Goal: Task Accomplishment & Management: Use online tool/utility

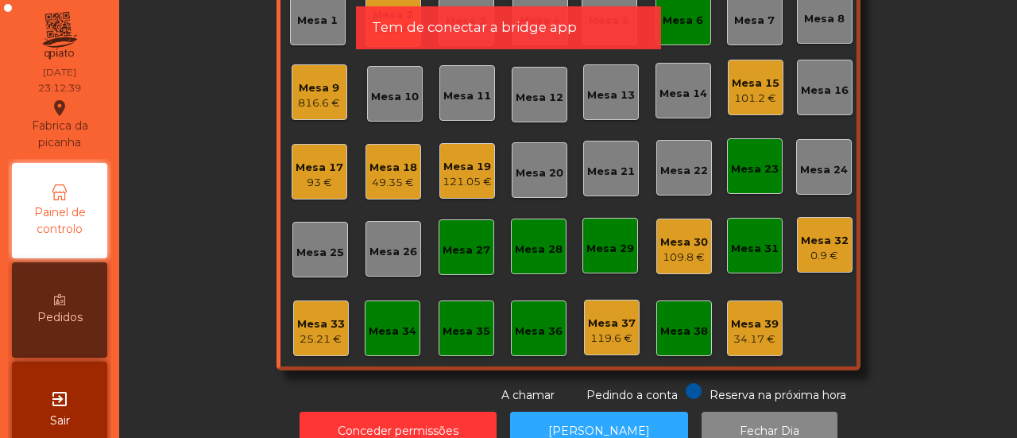
scroll to position [154, 0]
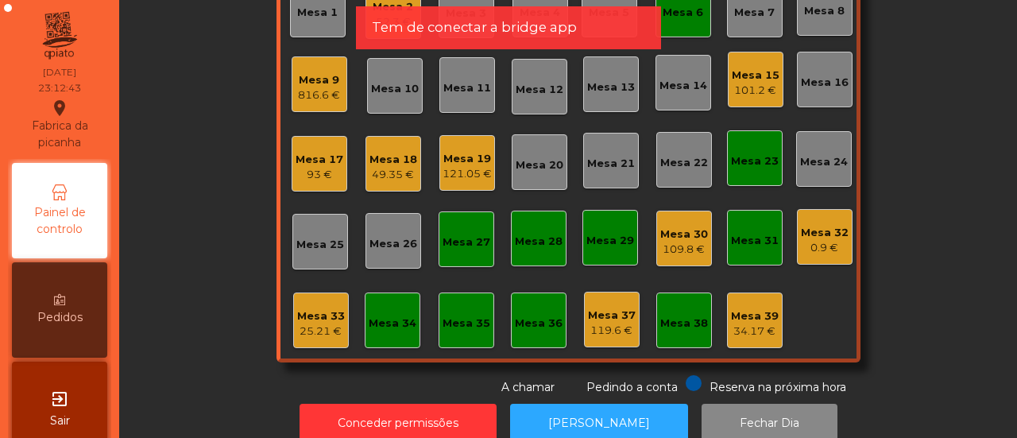
click at [383, 323] on div "Mesa 34" at bounding box center [393, 324] width 48 height 16
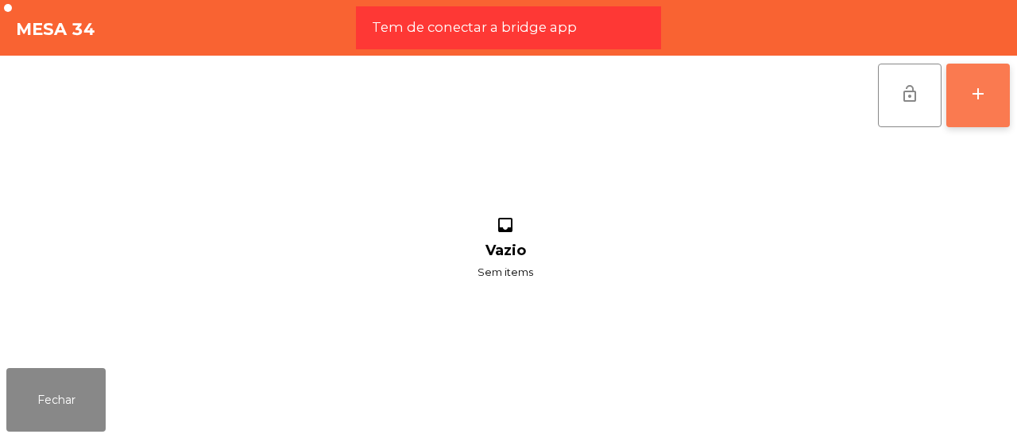
click at [986, 90] on div "add" at bounding box center [978, 93] width 19 height 19
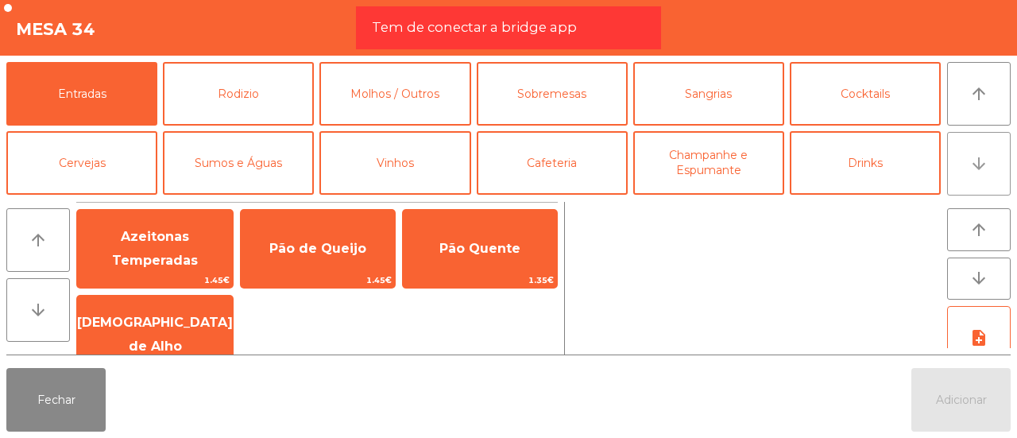
click at [981, 166] on icon "arrow_downward" at bounding box center [979, 163] width 19 height 19
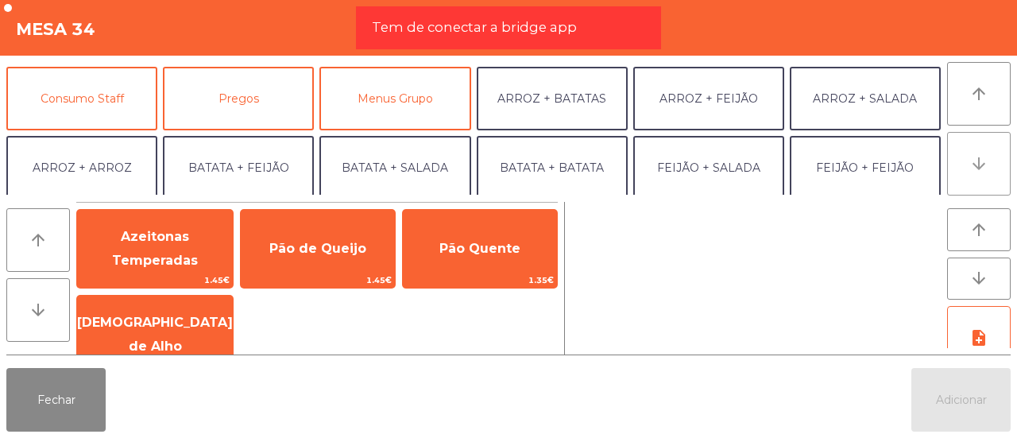
click at [981, 166] on icon "arrow_downward" at bounding box center [979, 163] width 19 height 19
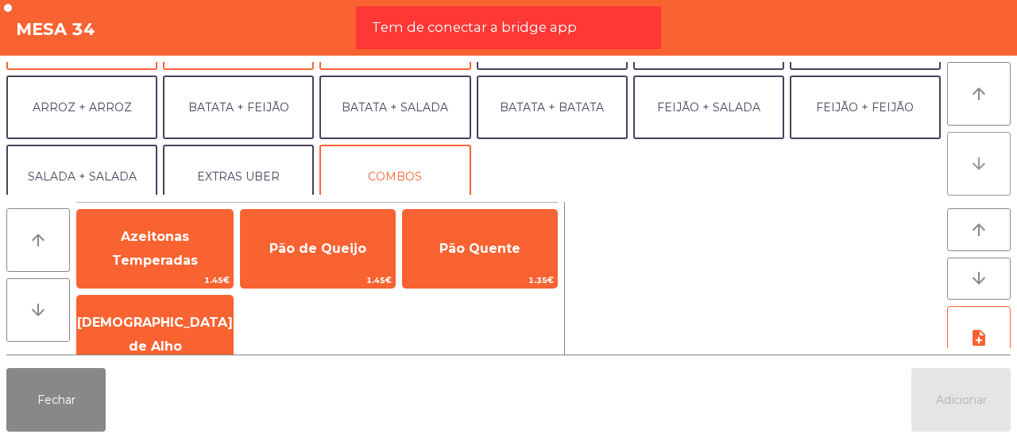
click at [981, 166] on icon "arrow_downward" at bounding box center [979, 163] width 19 height 19
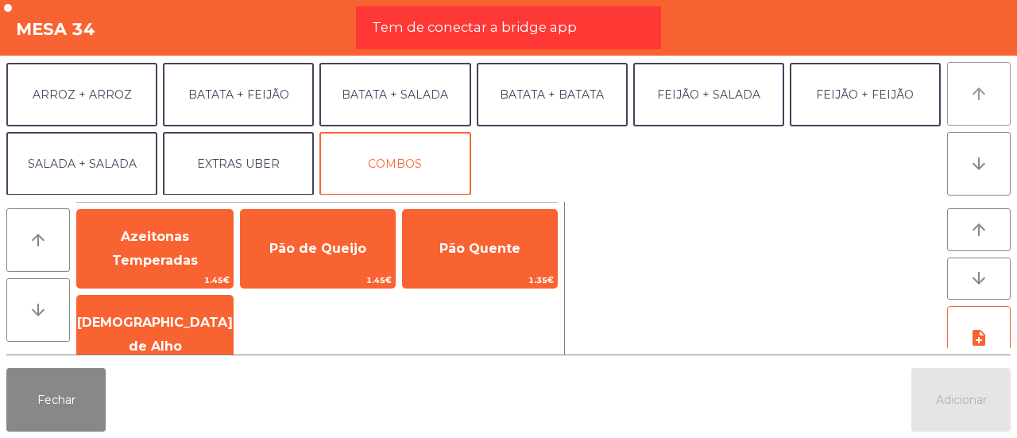
click at [981, 106] on button "arrow_upward" at bounding box center [980, 94] width 64 height 64
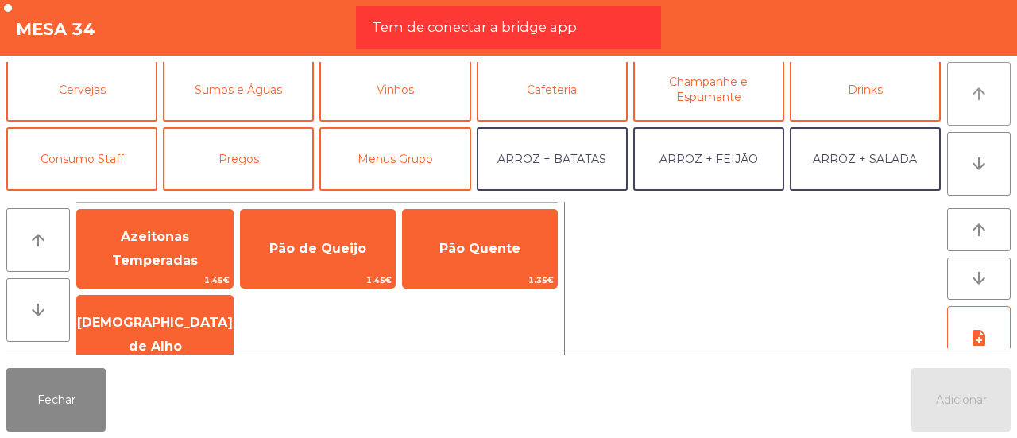
scroll to position [68, 0]
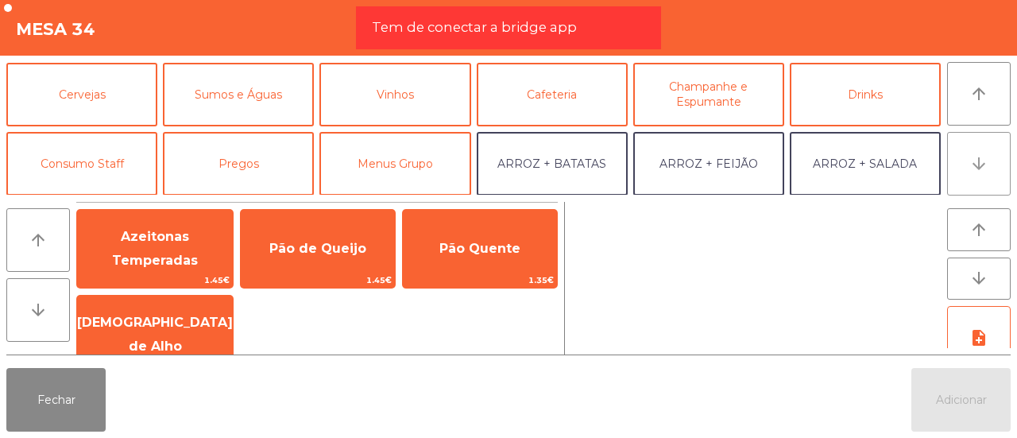
click at [979, 162] on icon "arrow_downward" at bounding box center [979, 163] width 19 height 19
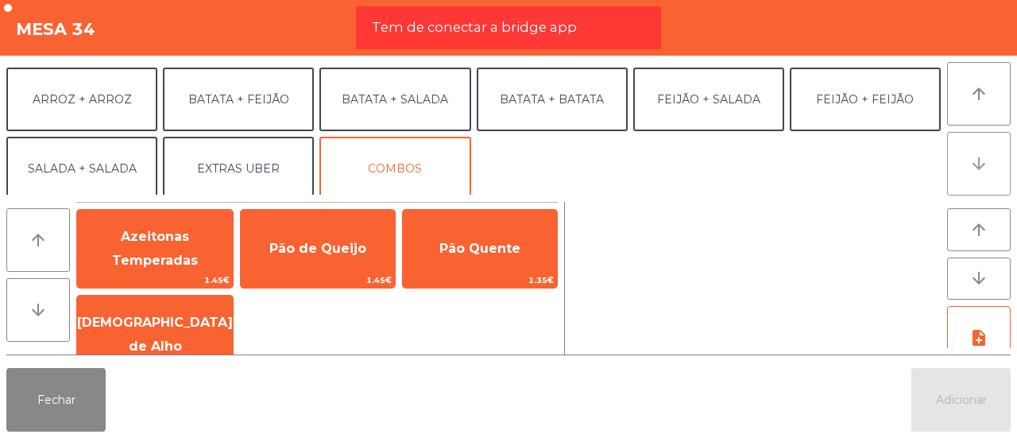
scroll to position [207, 0]
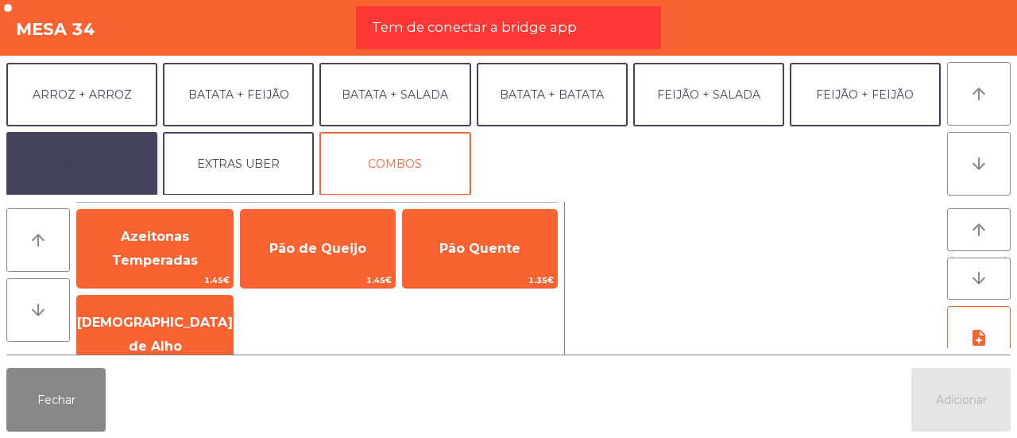
click at [81, 165] on button "SALADA + SALADA" at bounding box center [81, 164] width 151 height 64
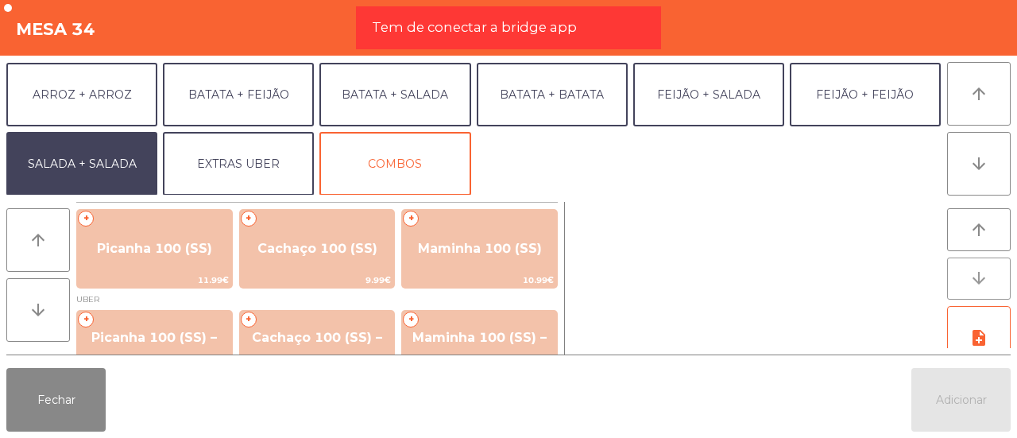
click at [984, 286] on icon "arrow_downward" at bounding box center [979, 278] width 19 height 19
click at [975, 169] on icon "arrow_downward" at bounding box center [979, 163] width 19 height 19
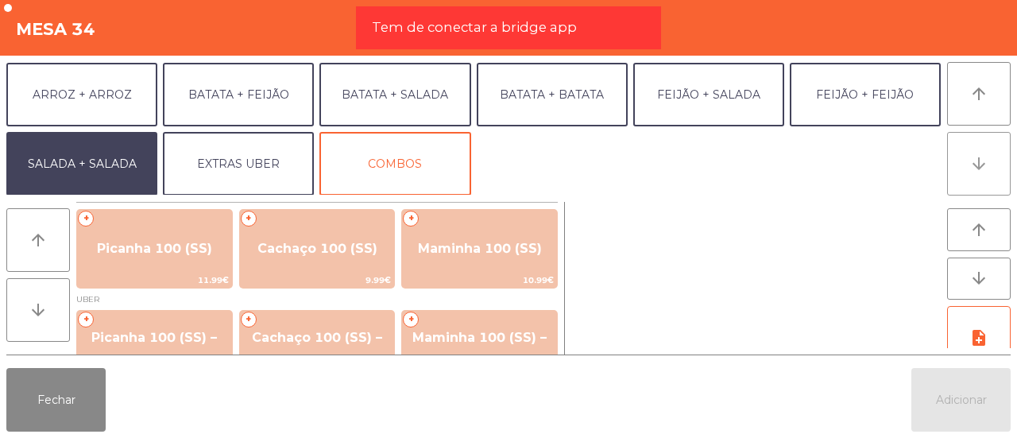
click at [975, 169] on icon "arrow_downward" at bounding box center [979, 163] width 19 height 19
click at [619, 282] on div at bounding box center [757, 278] width 370 height 153
click at [38, 326] on button "arrow_downward" at bounding box center [38, 310] width 64 height 64
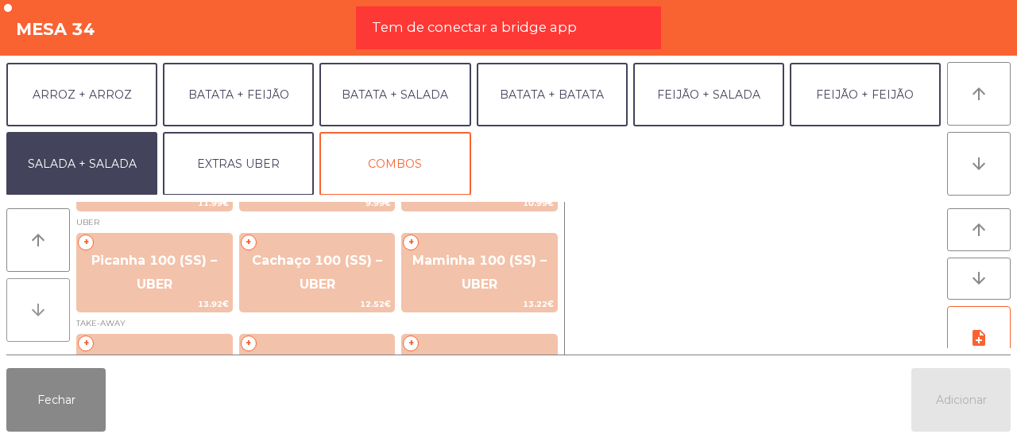
click at [38, 326] on button "arrow_downward" at bounding box center [38, 310] width 64 height 64
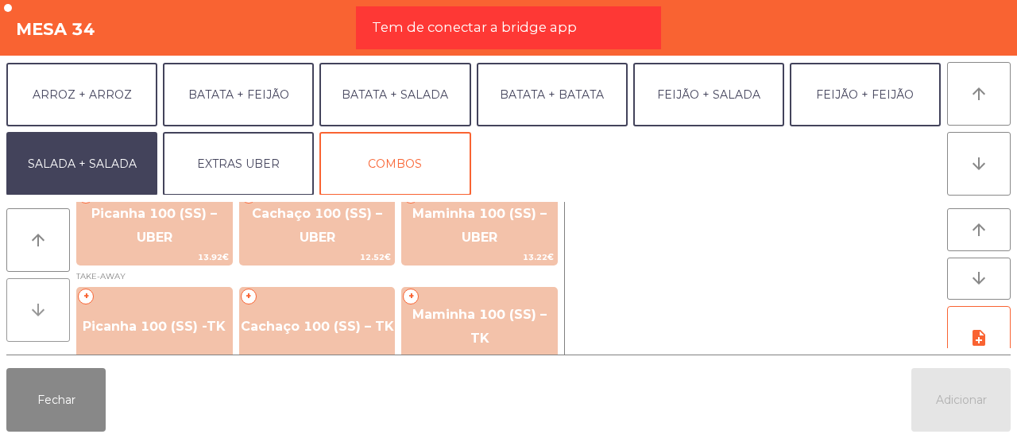
scroll to position [141, 0]
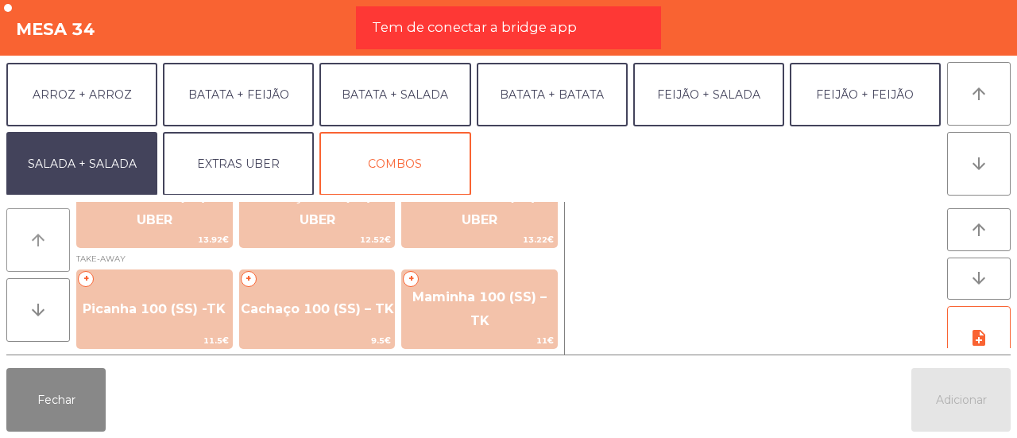
click at [25, 223] on button "arrow_upward" at bounding box center [38, 240] width 64 height 64
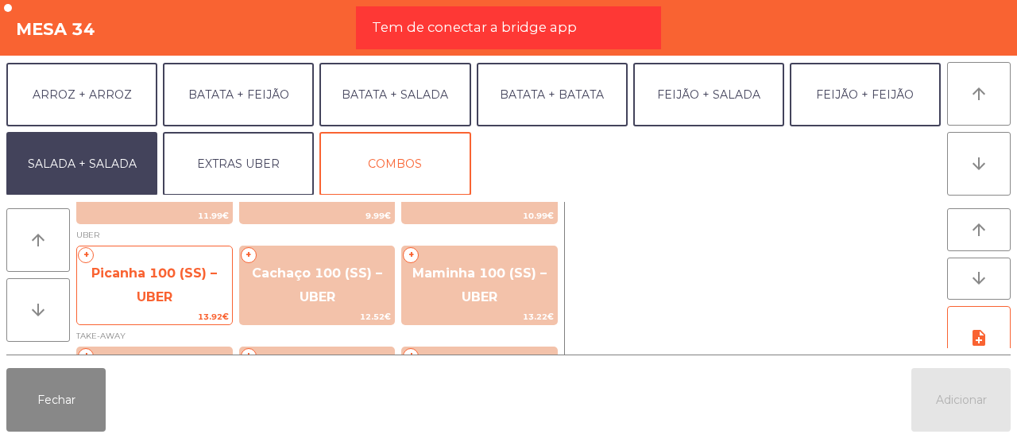
click at [141, 263] on span "Picanha 100 (SS) – UBER" at bounding box center [154, 286] width 155 height 68
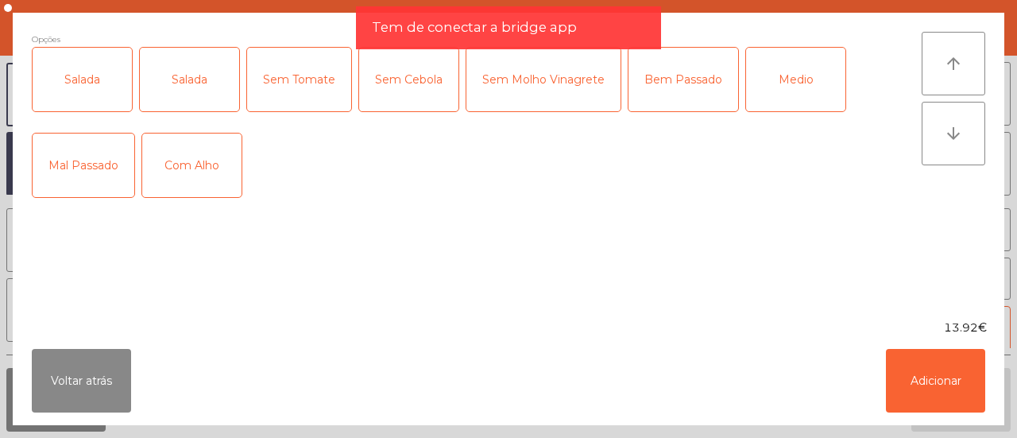
click at [114, 89] on div "Salada" at bounding box center [82, 80] width 99 height 64
click at [786, 62] on div "Medio" at bounding box center [795, 80] width 99 height 64
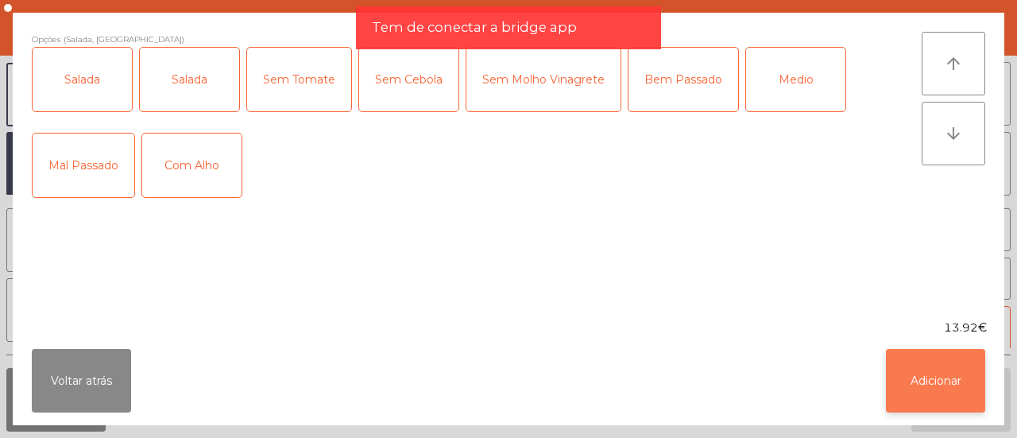
click at [920, 392] on button "Adicionar" at bounding box center [935, 381] width 99 height 64
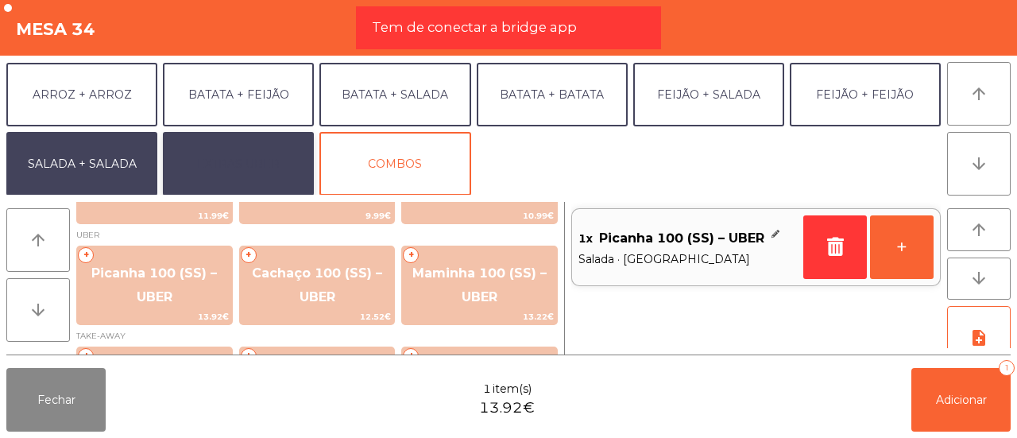
click at [215, 157] on button "EXTRAS UBER" at bounding box center [238, 164] width 151 height 64
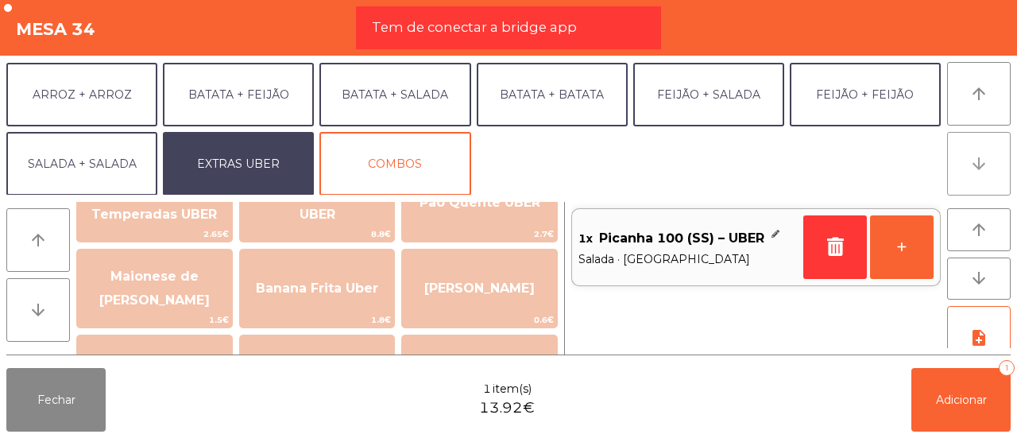
click at [971, 160] on icon "arrow_downward" at bounding box center [979, 163] width 19 height 19
click at [46, 301] on icon "arrow_downward" at bounding box center [38, 309] width 19 height 19
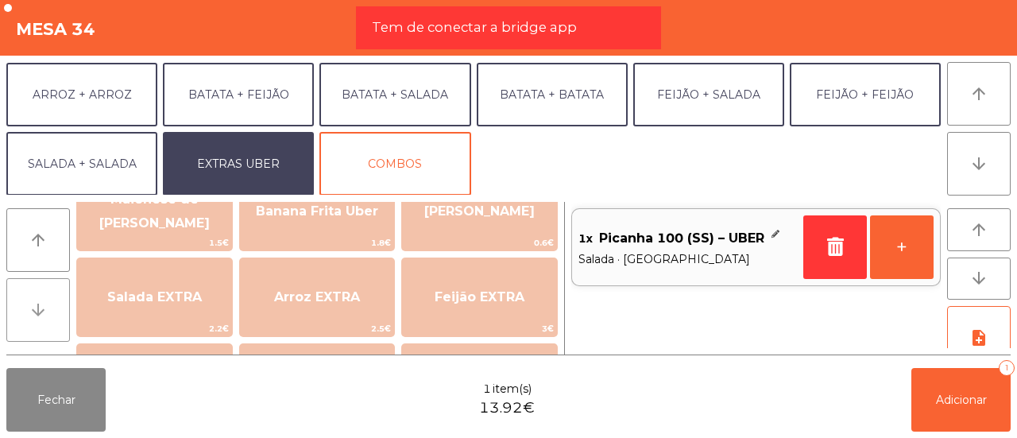
click at [46, 301] on icon "arrow_downward" at bounding box center [38, 309] width 19 height 19
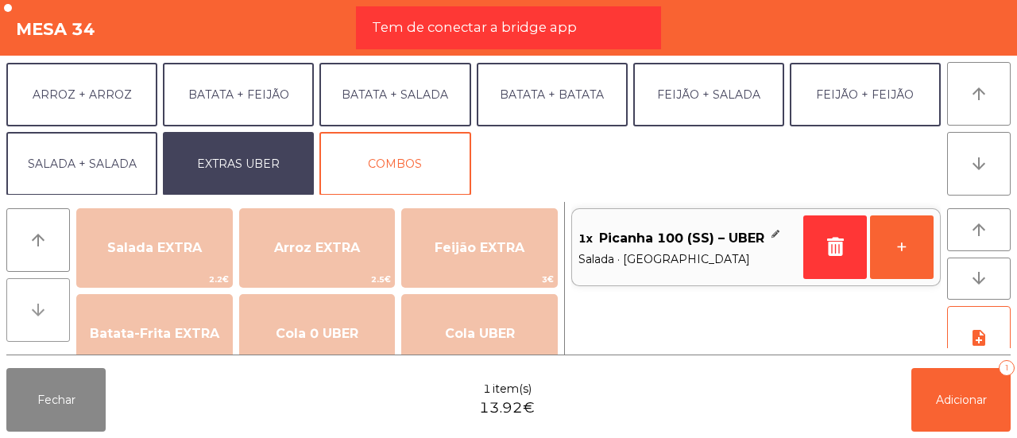
scroll to position [219, 0]
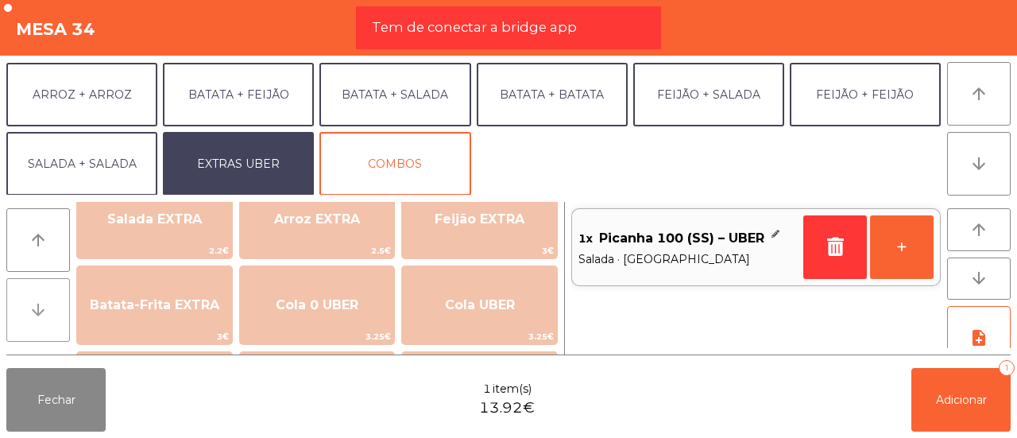
click at [46, 301] on icon "arrow_downward" at bounding box center [38, 309] width 19 height 19
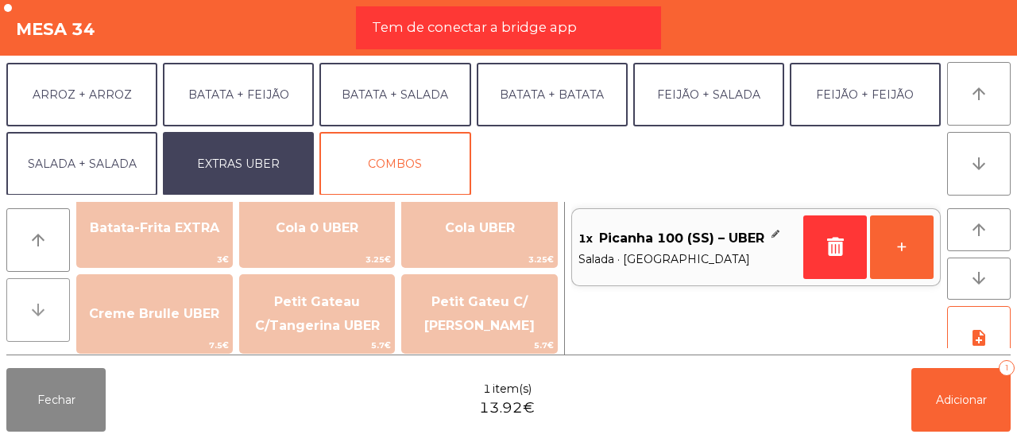
click at [46, 301] on icon "arrow_downward" at bounding box center [38, 309] width 19 height 19
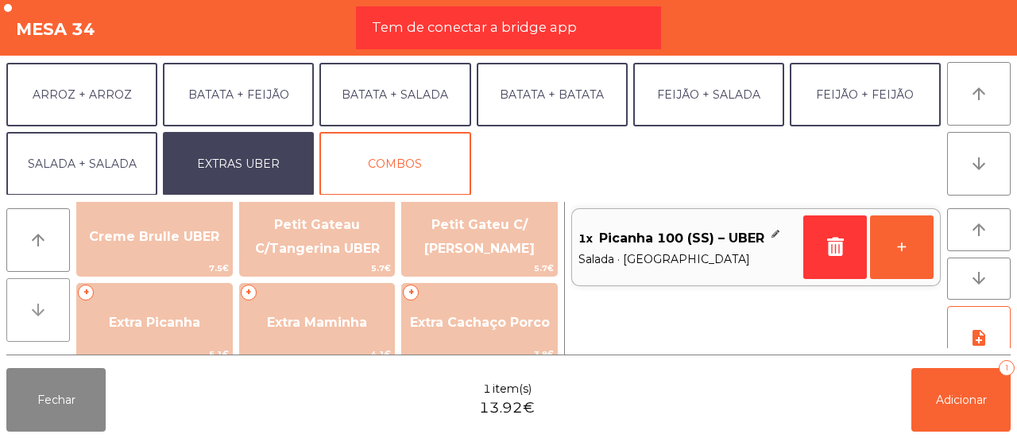
click at [46, 301] on icon "arrow_downward" at bounding box center [38, 309] width 19 height 19
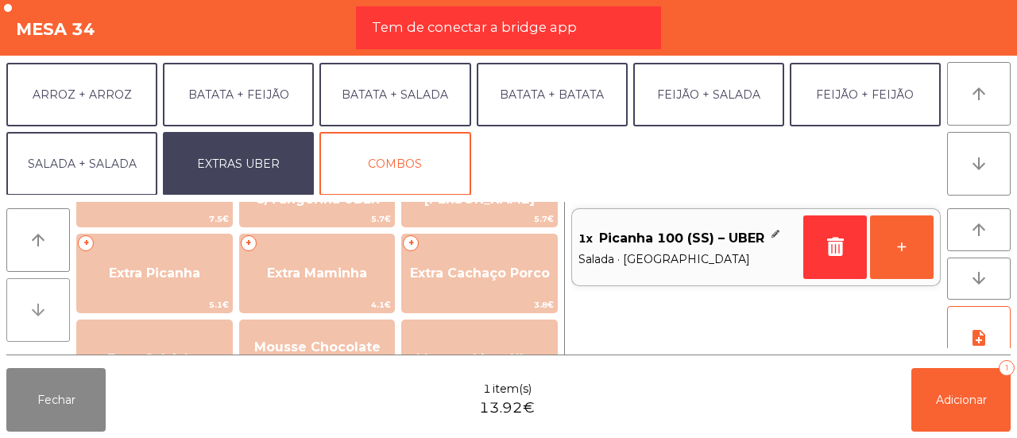
scroll to position [451, 0]
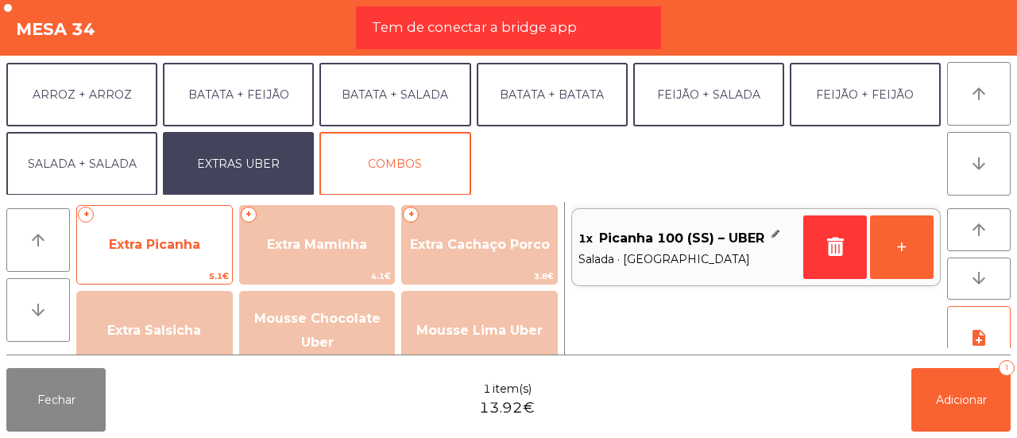
click at [122, 254] on span "Extra Picanha" at bounding box center [154, 244] width 155 height 43
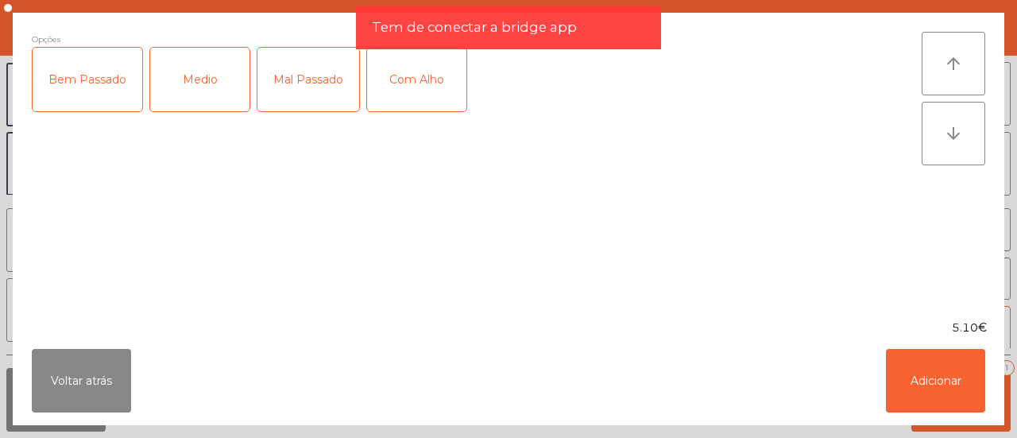
click at [183, 77] on div "Medio" at bounding box center [199, 80] width 99 height 64
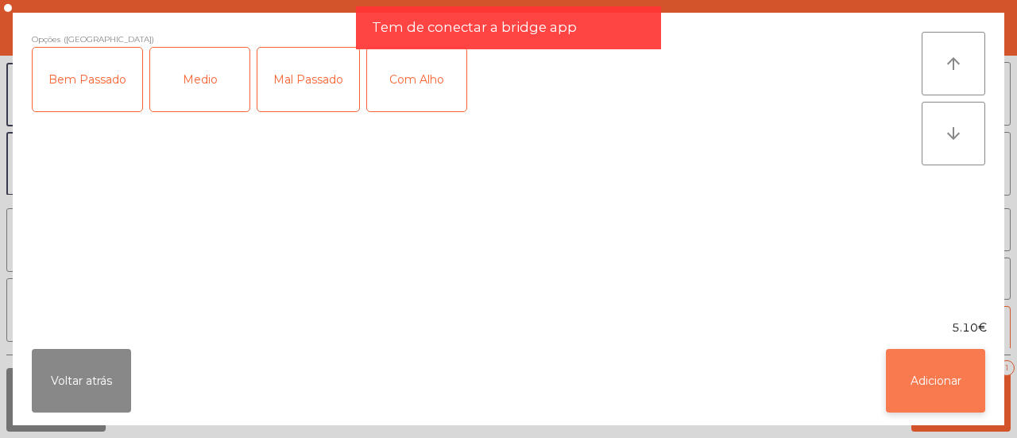
click at [892, 358] on button "Adicionar" at bounding box center [935, 381] width 99 height 64
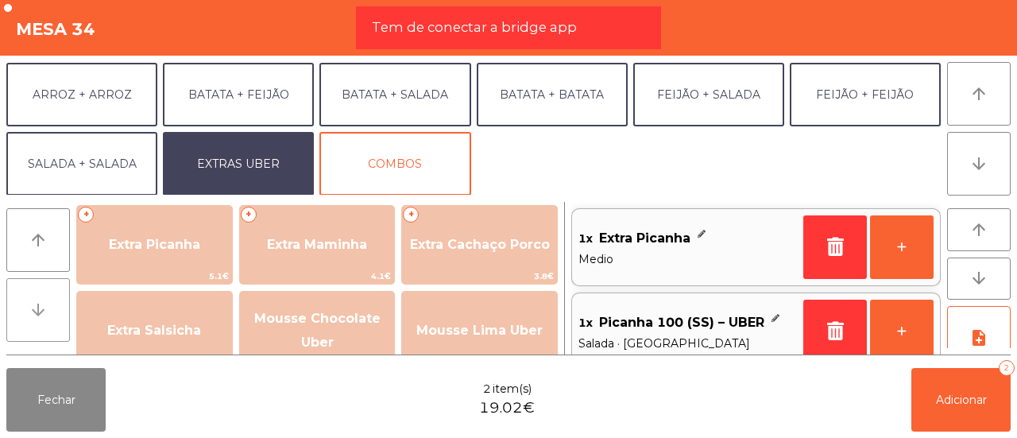
click at [48, 293] on button "arrow_downward" at bounding box center [38, 310] width 64 height 64
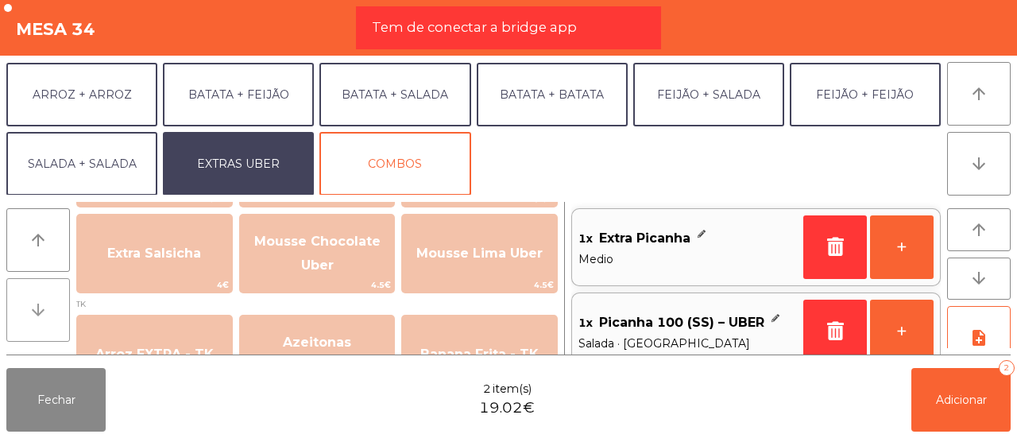
click at [48, 293] on button "arrow_downward" at bounding box center [38, 310] width 64 height 64
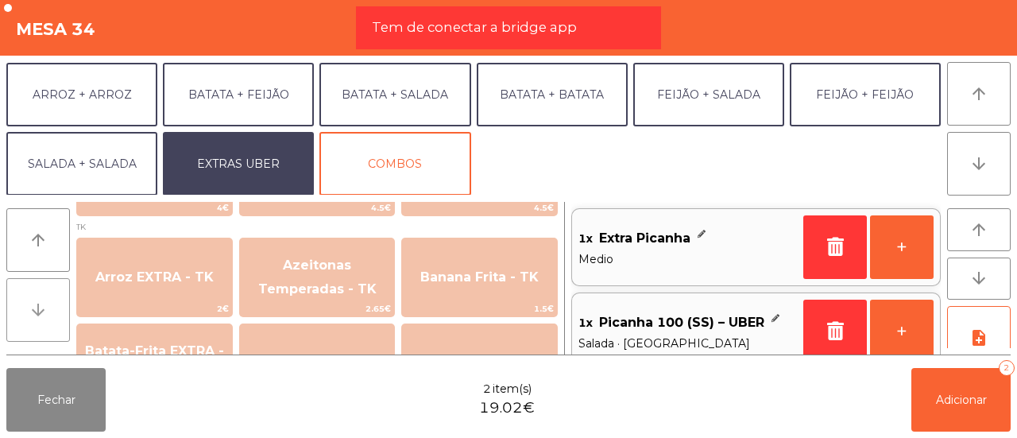
click at [48, 293] on button "arrow_downward" at bounding box center [38, 310] width 64 height 64
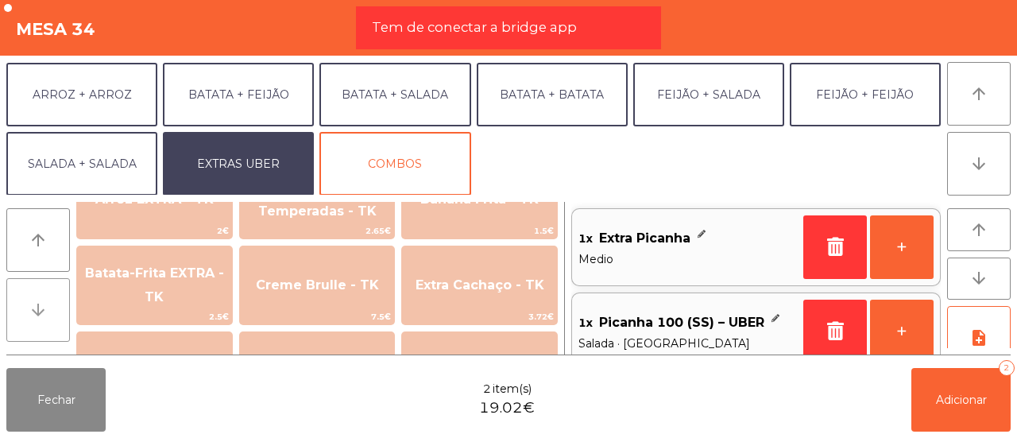
click at [48, 293] on button "arrow_downward" at bounding box center [38, 310] width 64 height 64
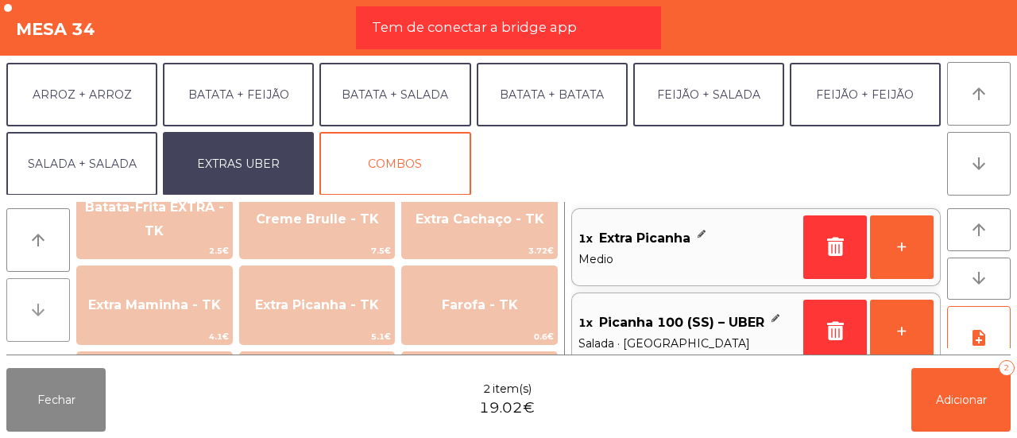
click at [48, 293] on button "arrow_downward" at bounding box center [38, 310] width 64 height 64
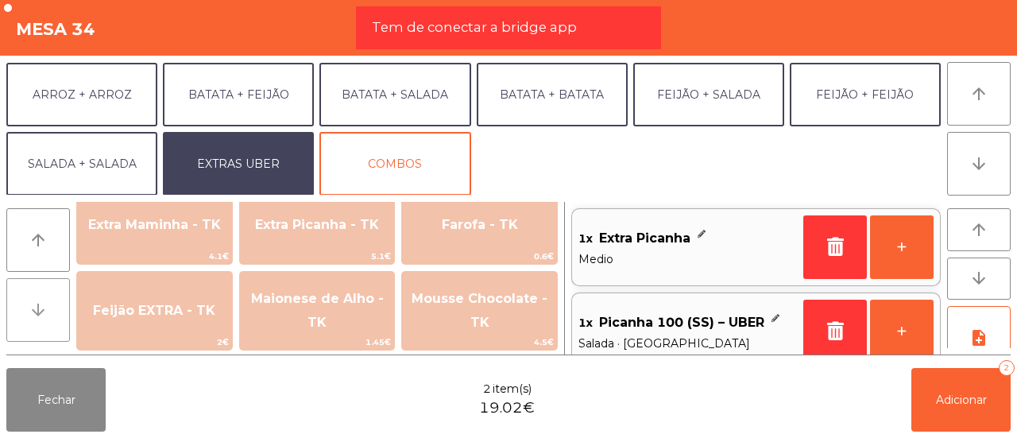
click at [48, 293] on button "arrow_downward" at bounding box center [38, 310] width 64 height 64
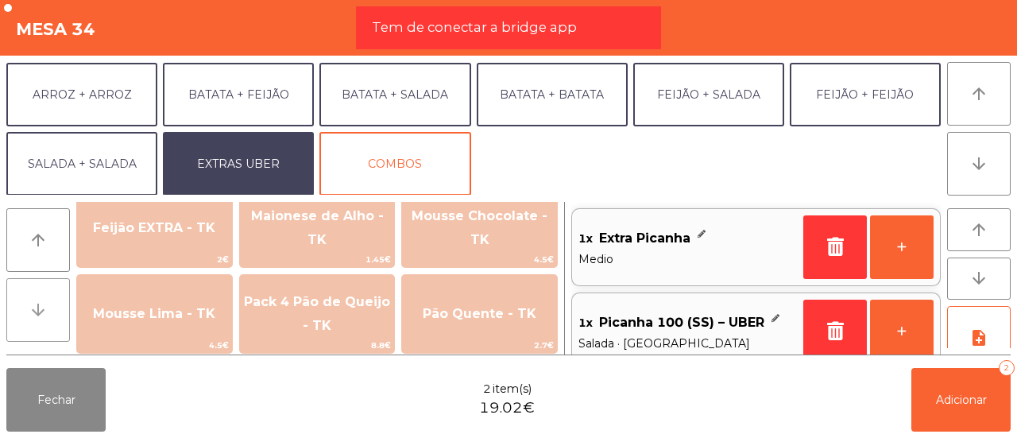
click at [48, 293] on button "arrow_downward" at bounding box center [38, 310] width 64 height 64
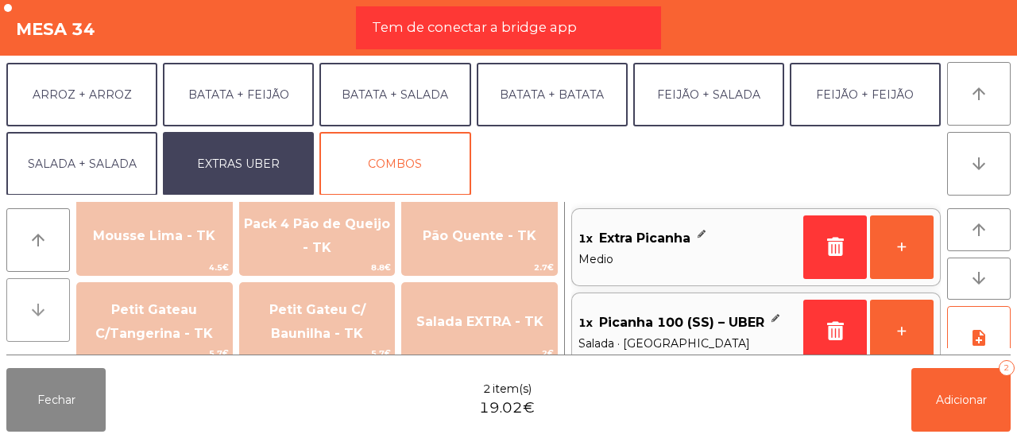
click at [48, 293] on button "arrow_downward" at bounding box center [38, 310] width 64 height 64
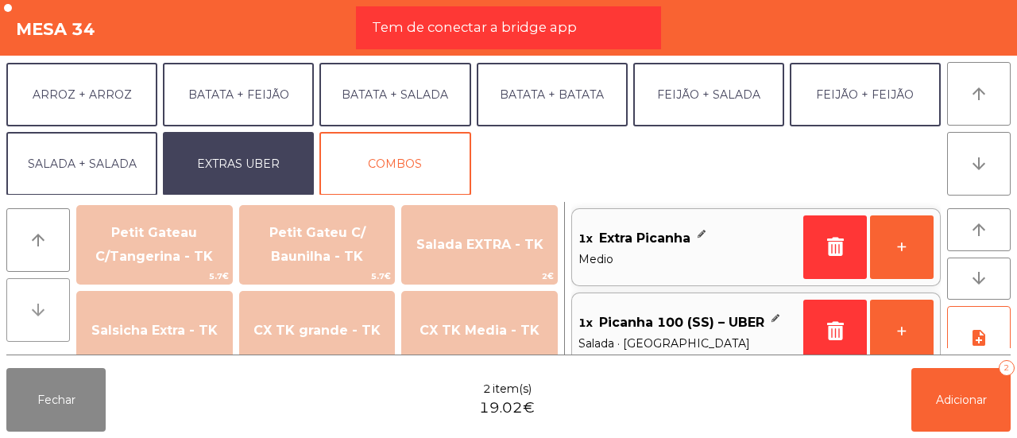
click at [48, 293] on button "arrow_downward" at bounding box center [38, 310] width 64 height 64
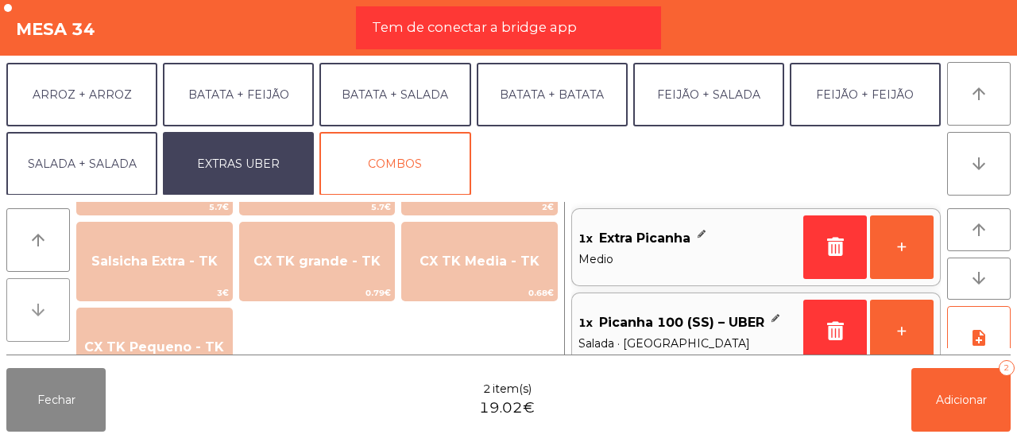
click at [48, 293] on button "arrow_downward" at bounding box center [38, 310] width 64 height 64
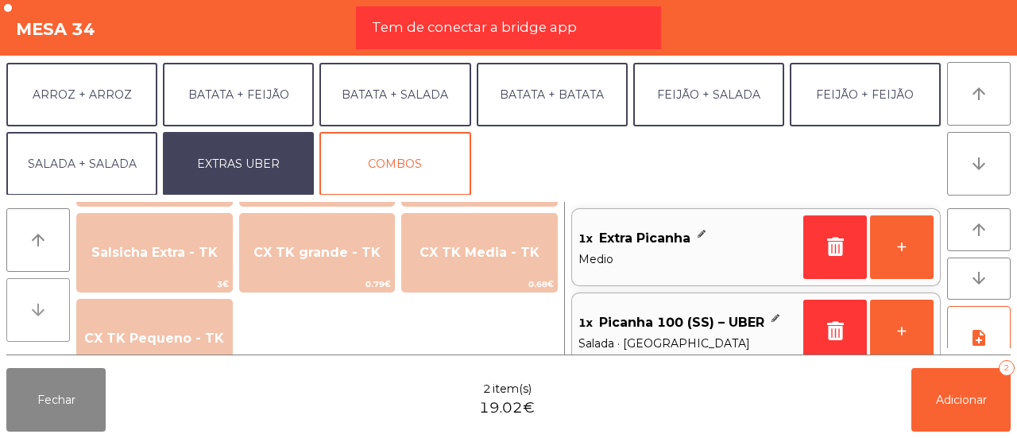
scroll to position [1175, 0]
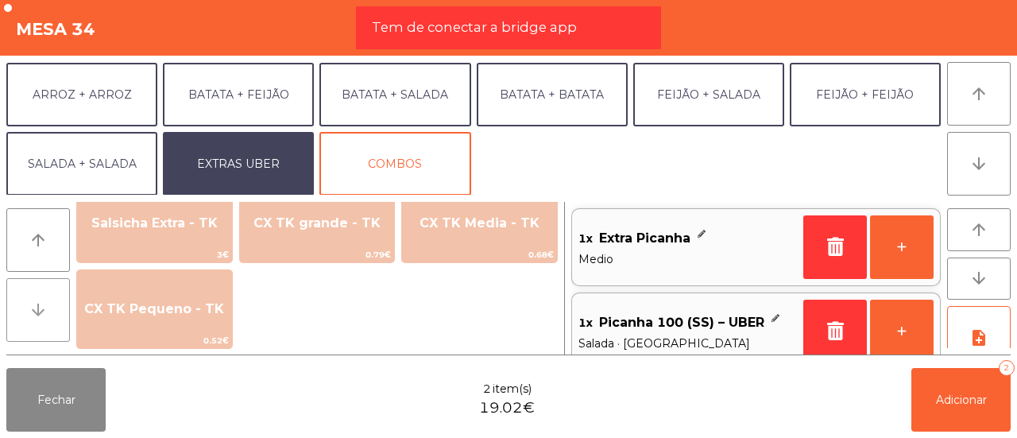
click at [48, 293] on button "arrow_downward" at bounding box center [38, 310] width 64 height 64
click at [960, 98] on button "arrow_upward" at bounding box center [980, 94] width 64 height 64
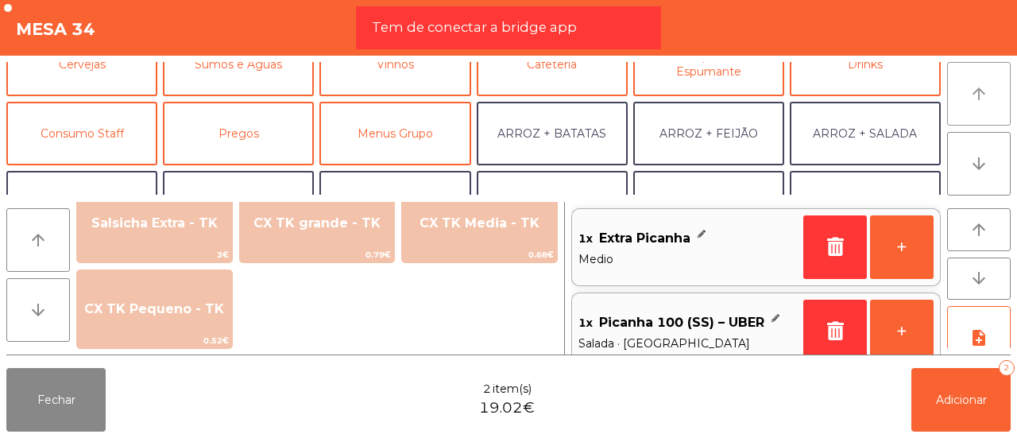
click at [960, 98] on button "arrow_upward" at bounding box center [980, 94] width 64 height 64
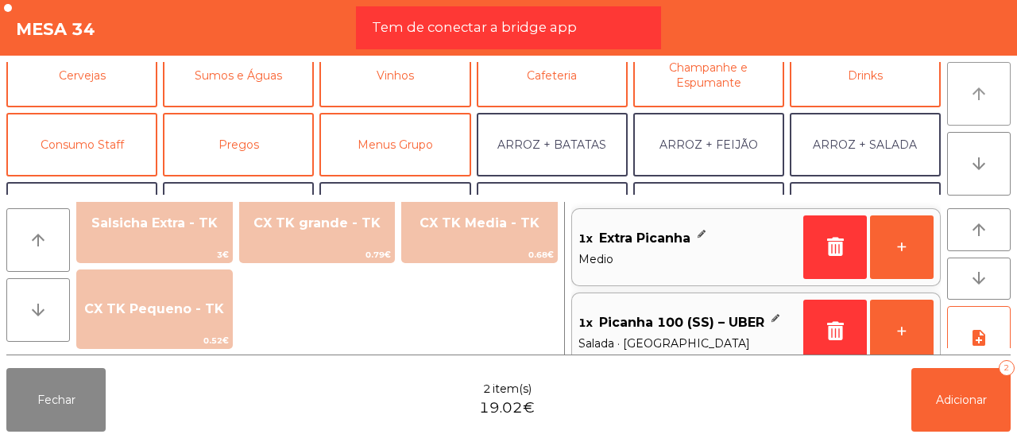
scroll to position [0, 0]
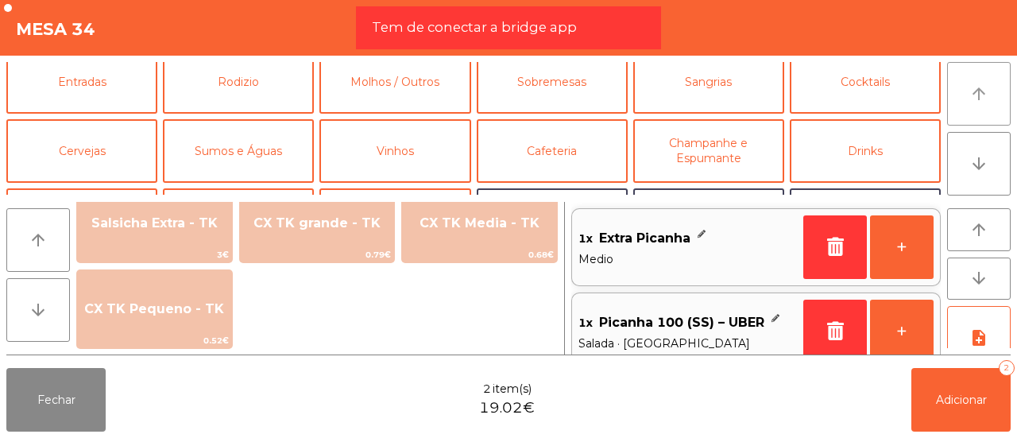
click at [960, 98] on button "arrow_upward" at bounding box center [980, 94] width 64 height 64
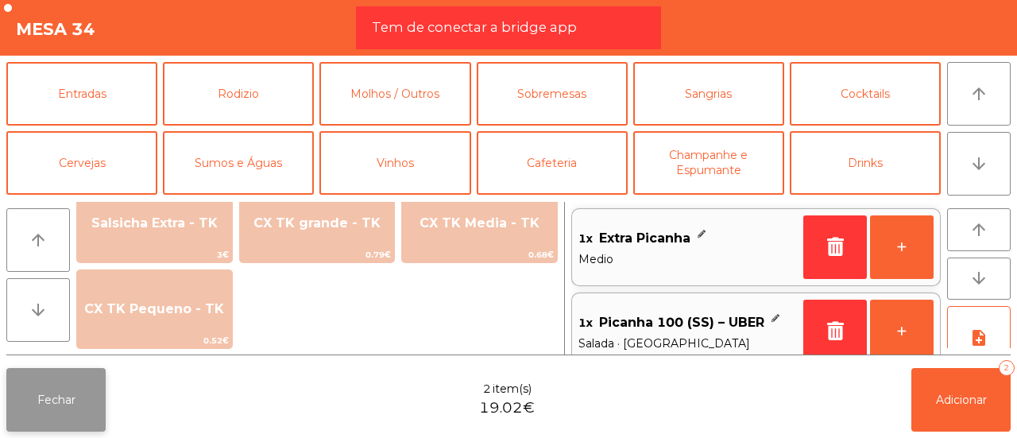
click at [60, 410] on button "Fechar" at bounding box center [55, 400] width 99 height 64
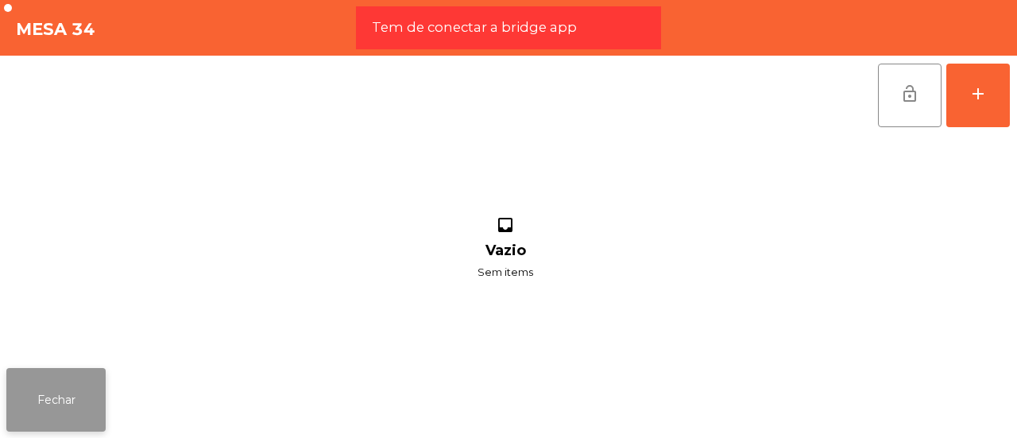
click at [55, 419] on button "Fechar" at bounding box center [55, 400] width 99 height 64
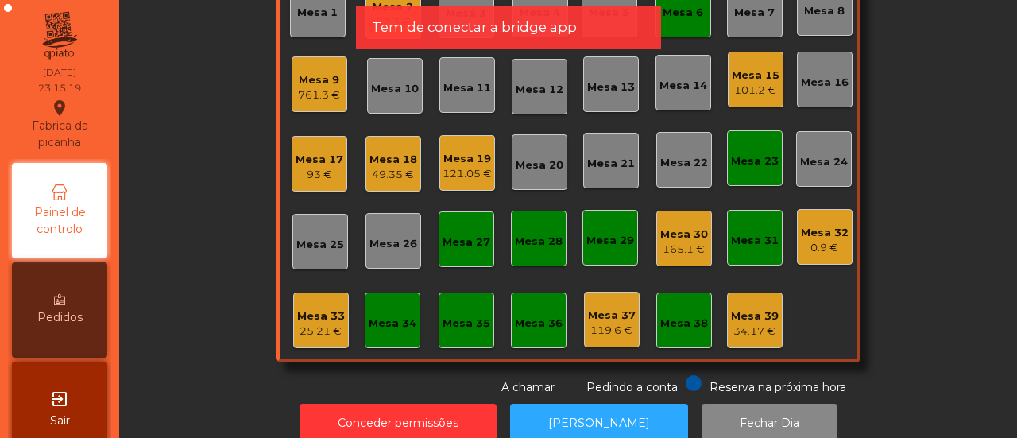
click at [308, 311] on div "Mesa 33" at bounding box center [321, 316] width 48 height 16
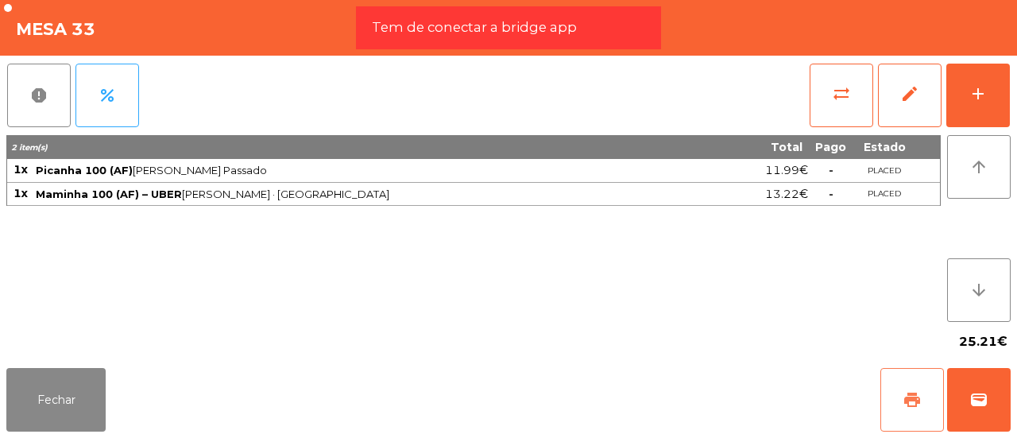
click at [914, 413] on button "print" at bounding box center [913, 400] width 64 height 64
click at [967, 401] on button "wallet" at bounding box center [980, 400] width 64 height 64
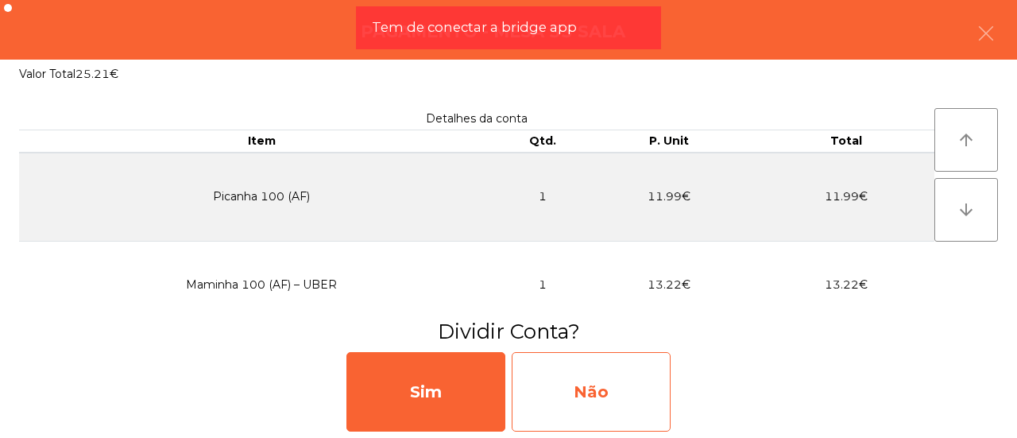
click at [641, 366] on div "Não" at bounding box center [591, 391] width 159 height 79
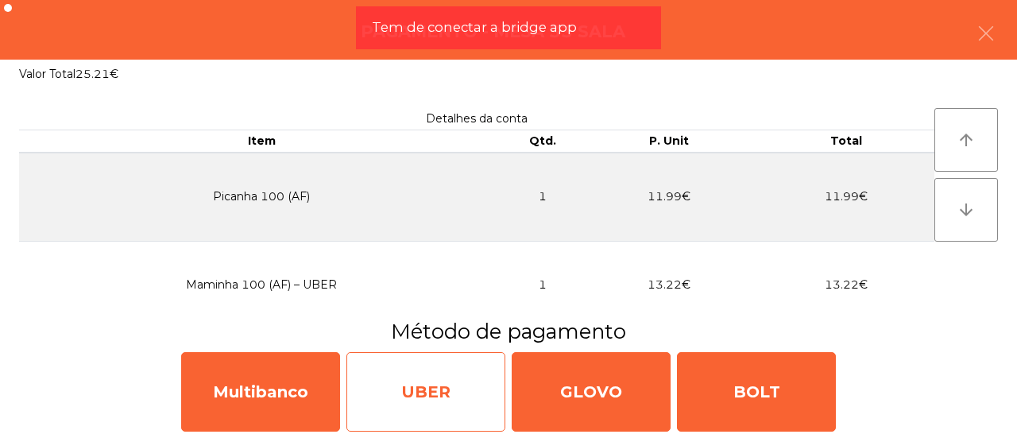
click at [390, 369] on div "UBER" at bounding box center [426, 391] width 159 height 79
select select "**"
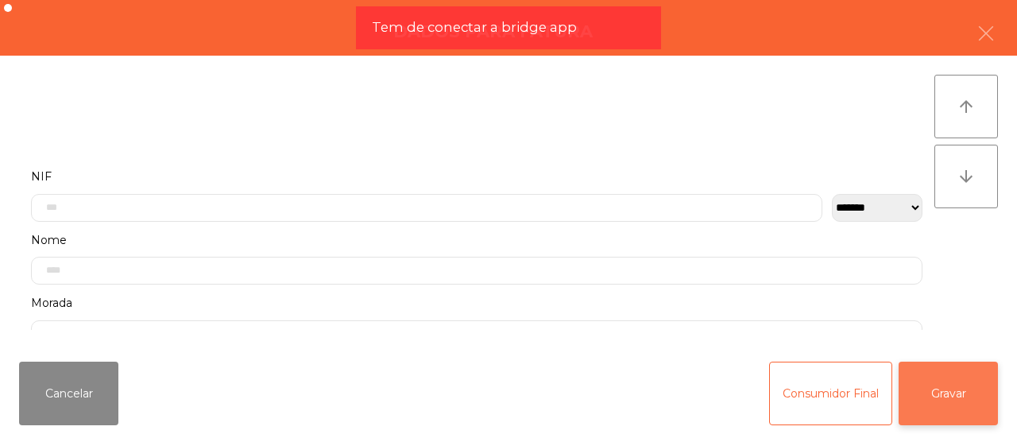
click at [933, 389] on button "Gravar" at bounding box center [948, 394] width 99 height 64
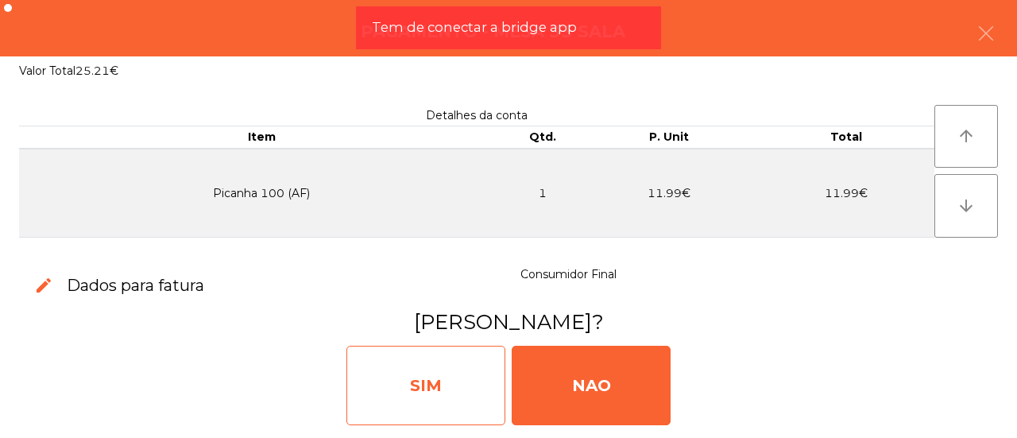
click at [423, 380] on div "SIM" at bounding box center [426, 385] width 159 height 79
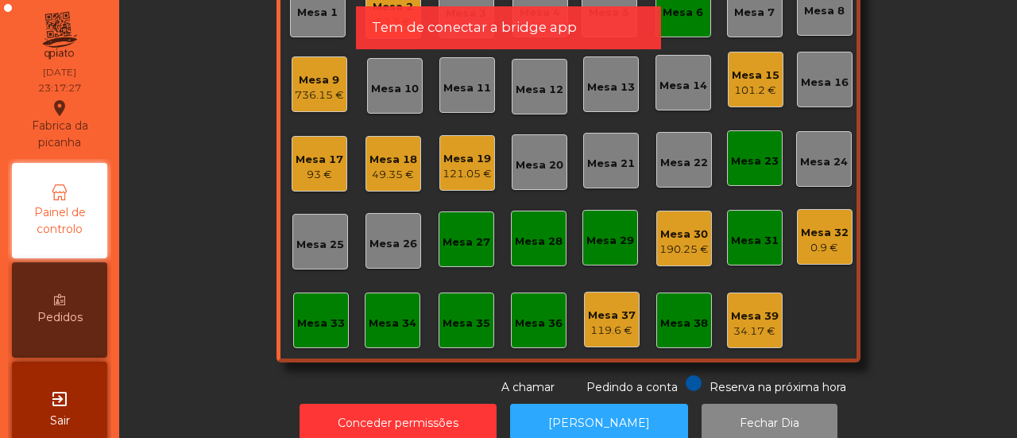
click at [375, 327] on div "Mesa 34" at bounding box center [393, 324] width 48 height 16
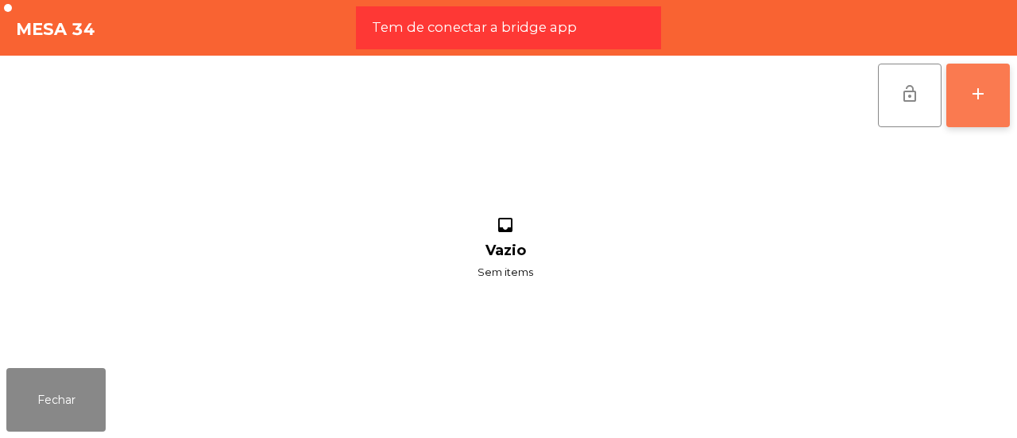
click at [968, 89] on button "add" at bounding box center [979, 96] width 64 height 64
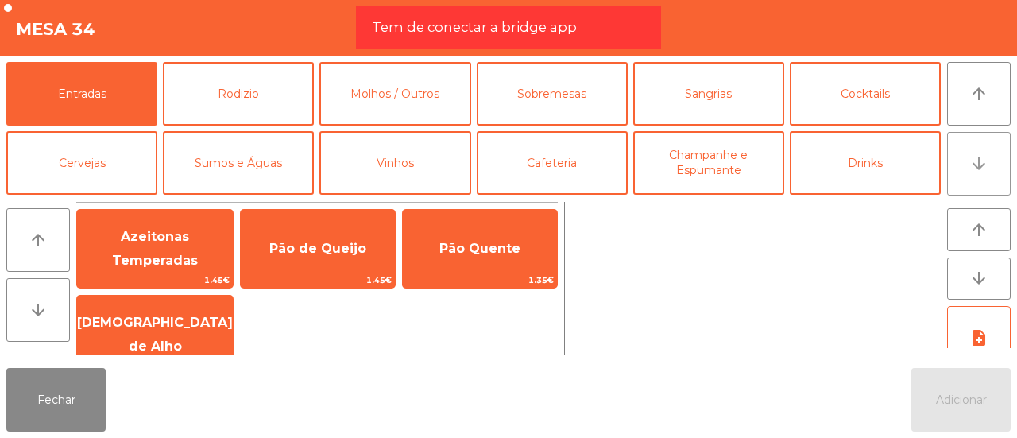
click at [975, 150] on button "arrow_downward" at bounding box center [980, 164] width 64 height 64
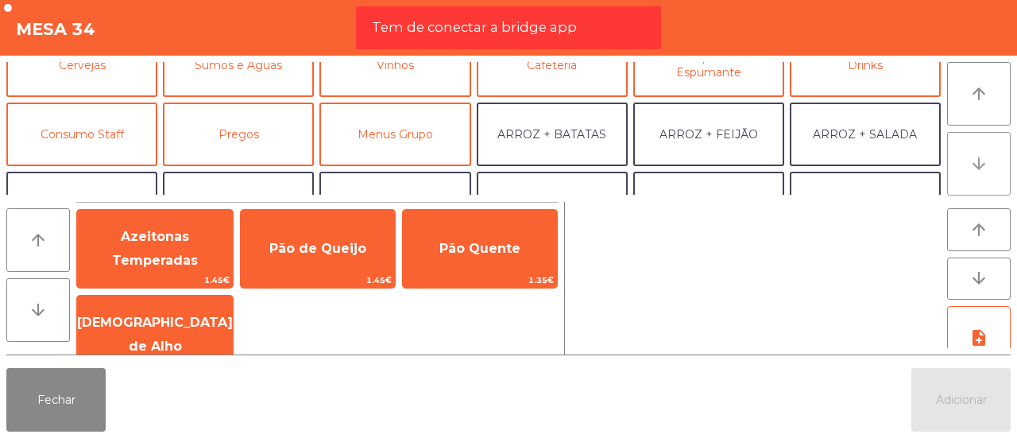
click at [975, 150] on button "arrow_downward" at bounding box center [980, 164] width 64 height 64
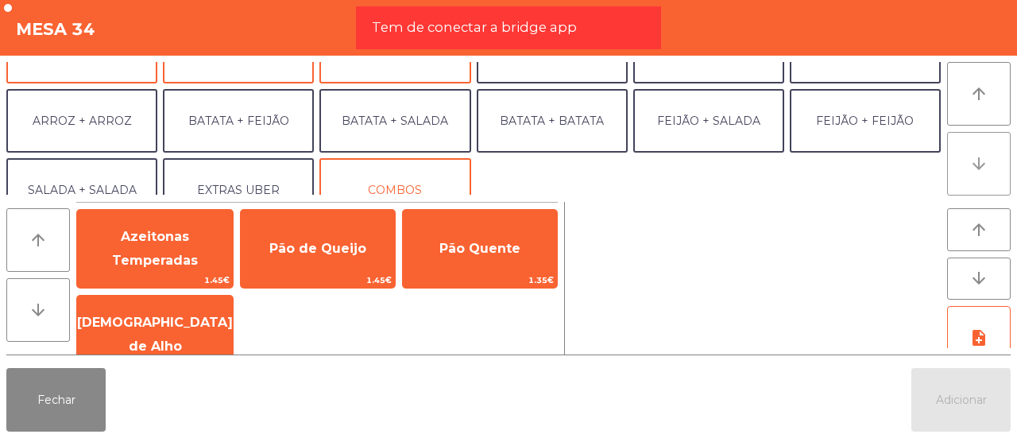
scroll to position [207, 0]
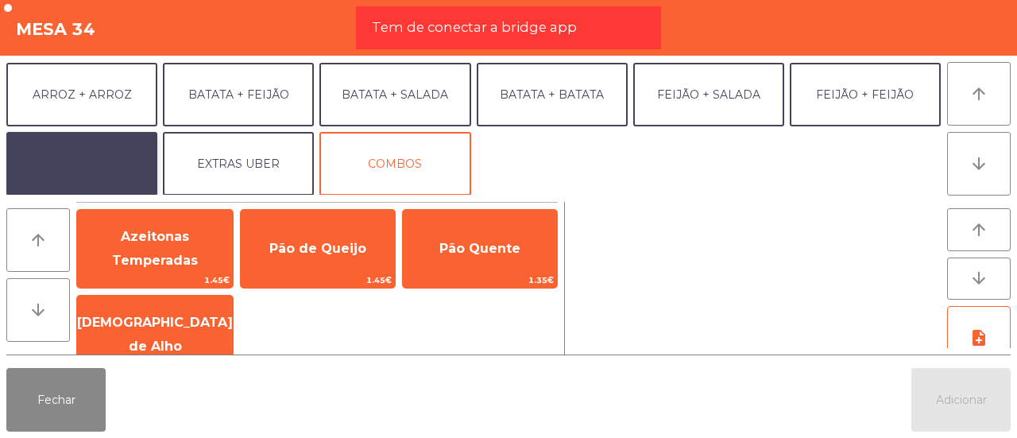
click at [126, 150] on button "SALADA + SALADA" at bounding box center [81, 164] width 151 height 64
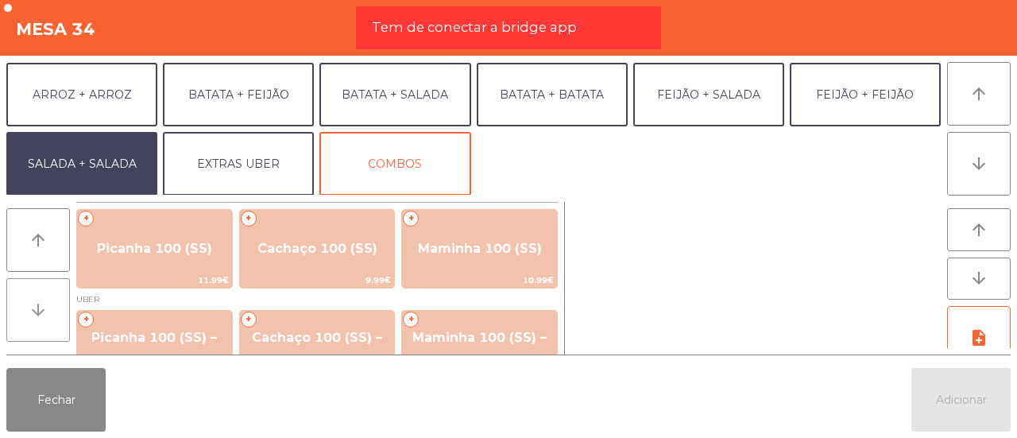
click at [28, 302] on button "arrow_downward" at bounding box center [38, 310] width 64 height 64
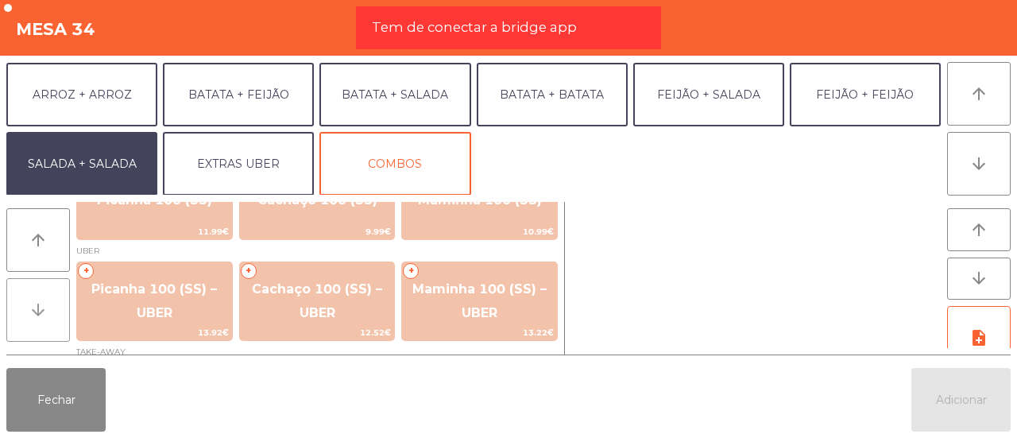
scroll to position [77, 0]
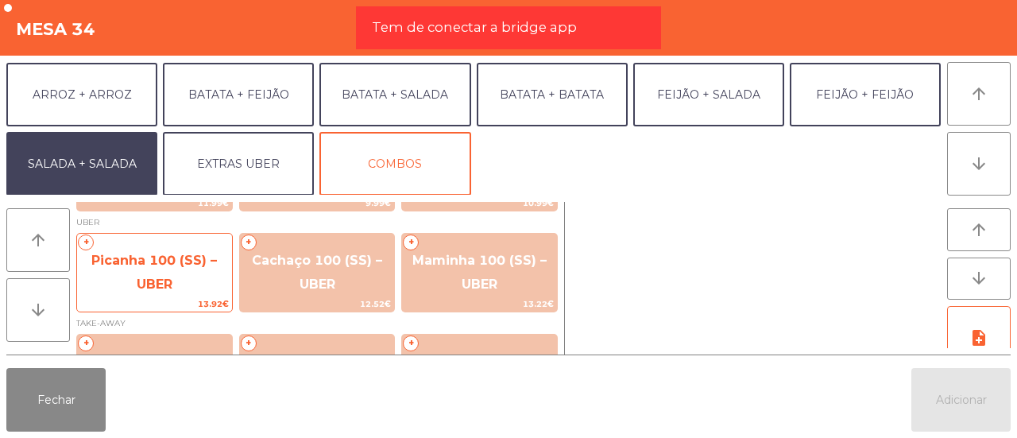
click at [153, 273] on span "Picanha 100 (SS) – UBER" at bounding box center [154, 273] width 155 height 68
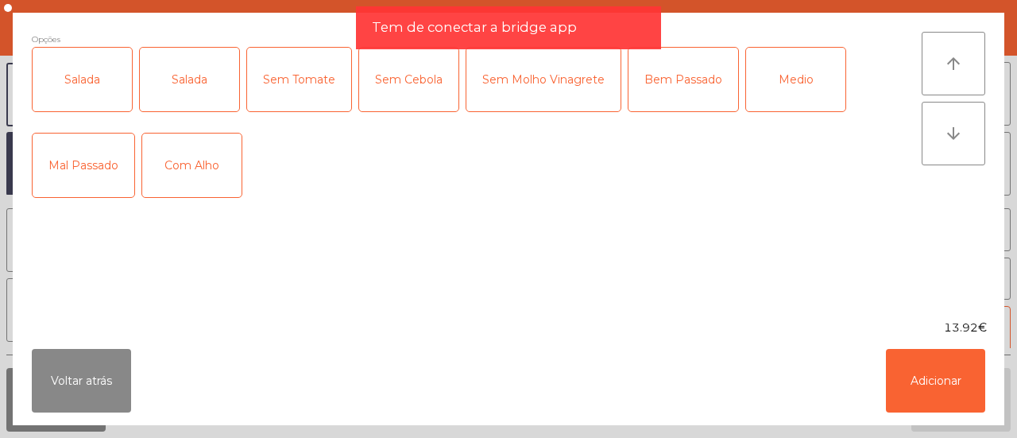
click at [48, 84] on div "Salada" at bounding box center [82, 80] width 99 height 64
click at [110, 382] on button "Voltar atrás" at bounding box center [81, 381] width 99 height 64
